Goal: Check status: Check status

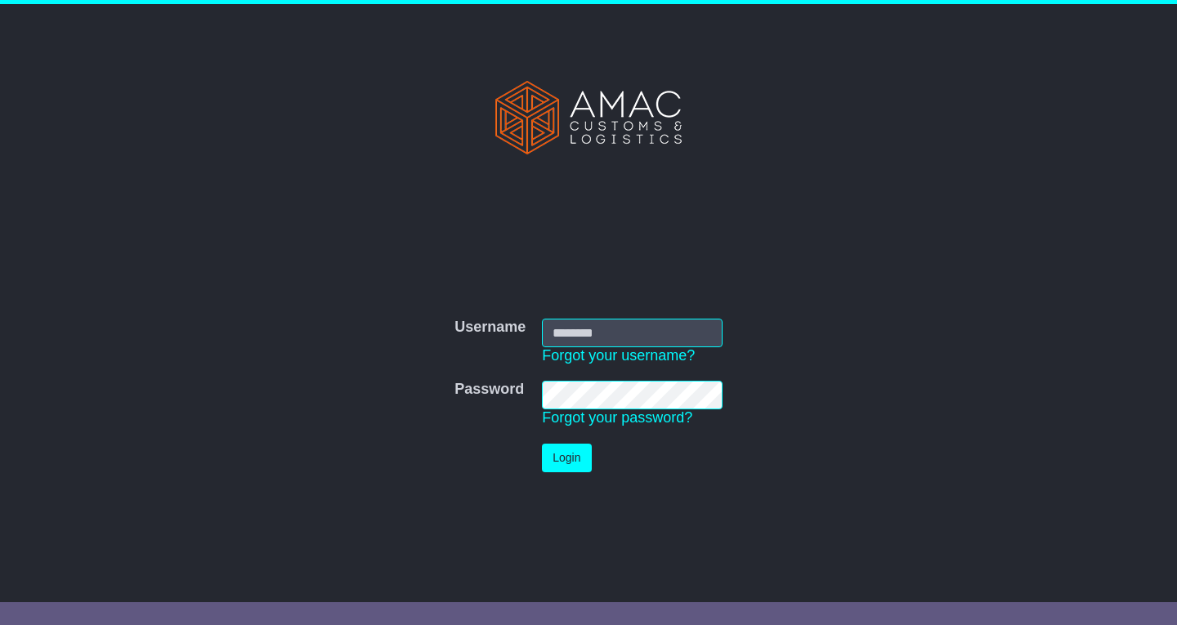
type input "*******"
click at [568, 461] on button "Login" at bounding box center [566, 458] width 49 height 29
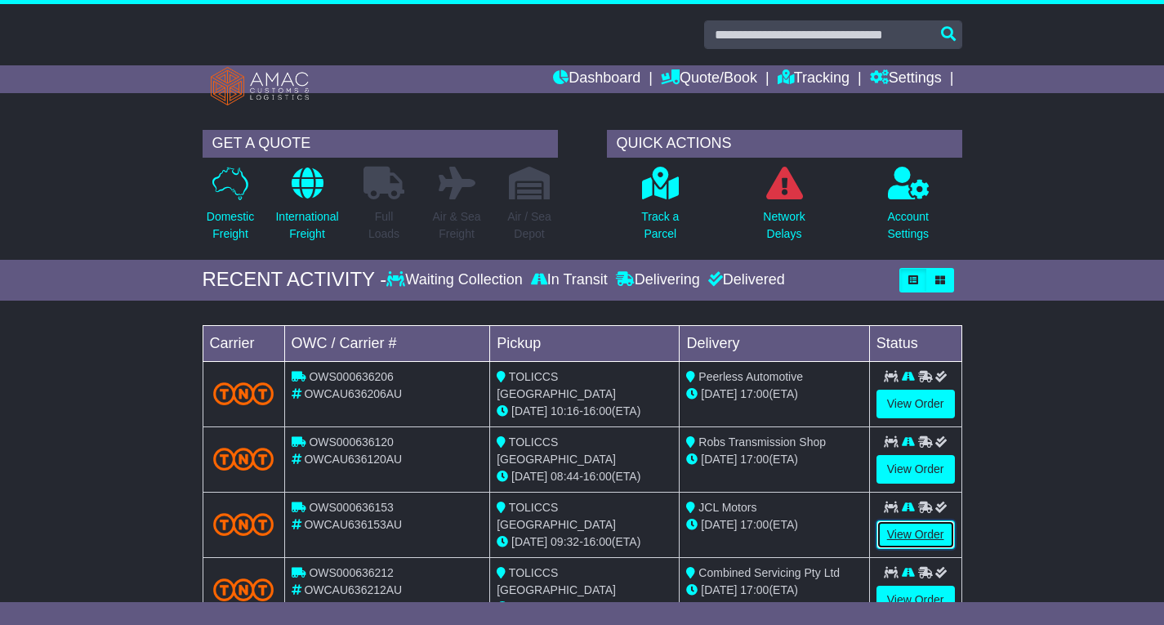
click at [888, 531] on link "View Order" at bounding box center [916, 534] width 78 height 29
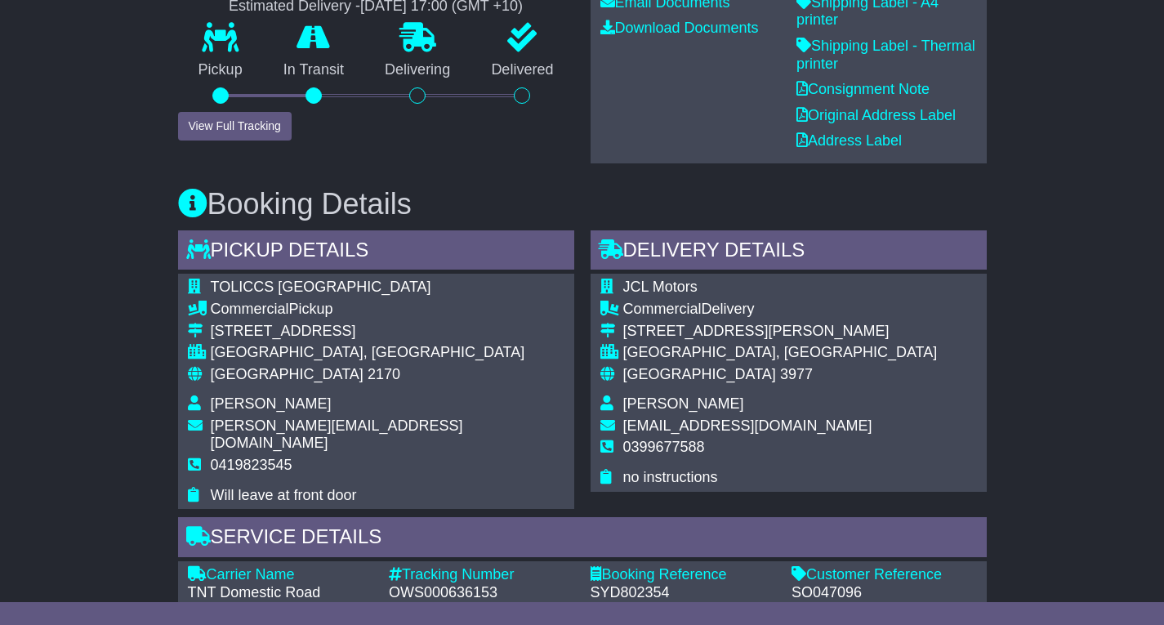
scroll to position [327, 0]
